Goal: Find contact information: Find contact information

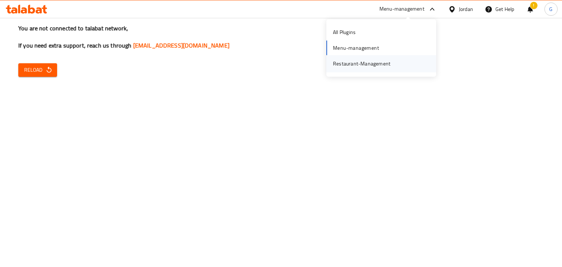
click at [370, 60] on div "Restaurant-Management" at bounding box center [361, 64] width 57 height 8
click at [52, 69] on icon "button" at bounding box center [48, 69] width 7 height 7
click at [405, 11] on div "Menu-management" at bounding box center [401, 9] width 45 height 9
drag, startPoint x: 360, startPoint y: 167, endPoint x: 364, endPoint y: 117, distance: 50.3
click at [360, 167] on div "You are not connected to talabat network, If you need extra support, reach us t…" at bounding box center [281, 133] width 562 height 267
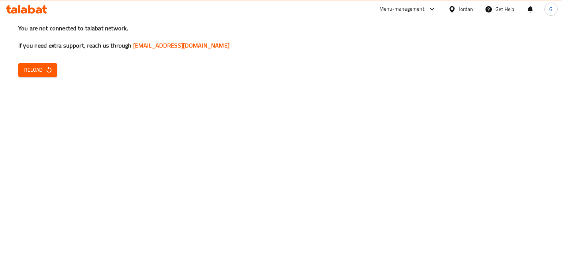
click at [454, 8] on icon at bounding box center [452, 9] width 8 height 8
click at [161, 42] on link "[EMAIL_ADDRESS][DOMAIN_NAME]" at bounding box center [181, 45] width 96 height 11
click at [33, 72] on span "Reload" at bounding box center [37, 69] width 27 height 9
